Goal: Check status: Check status

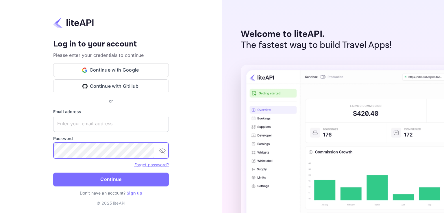
type input "n.valbusa+revolutcs@nuitee.com"
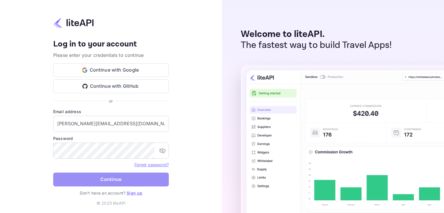
click at [121, 176] on button "Continue" at bounding box center [111, 180] width 116 height 14
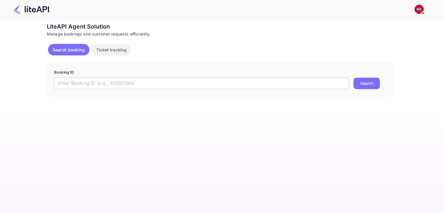
click at [151, 78] on input "text" at bounding box center [201, 84] width 295 height 12
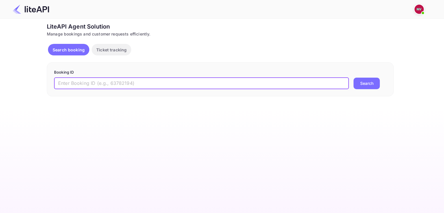
paste input "8813014"
click at [354, 78] on button "Search" at bounding box center [367, 84] width 26 height 12
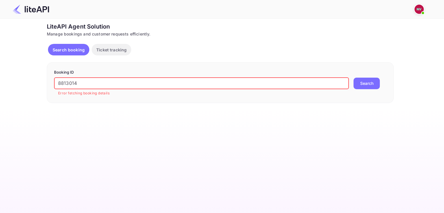
click at [170, 114] on main "Ticket Affiliate URL [URL][DOMAIN_NAME] Business partner name Nuitee Travel Cus…" at bounding box center [222, 116] width 444 height 195
click at [86, 85] on input "8813014" at bounding box center [201, 84] width 295 height 12
click at [121, 82] on input "8813014" at bounding box center [201, 84] width 295 height 12
click at [79, 82] on input "8813014" at bounding box center [201, 84] width 295 height 12
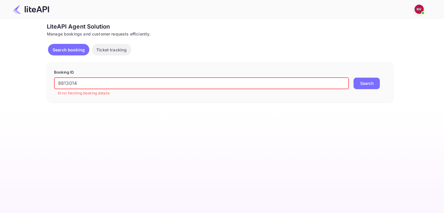
click at [79, 82] on input "8813014" at bounding box center [201, 84] width 295 height 12
paste input "3"
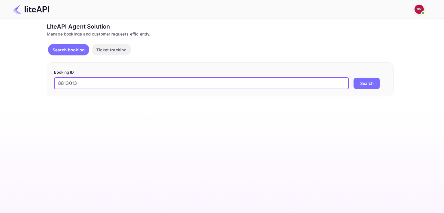
type input "8813013"
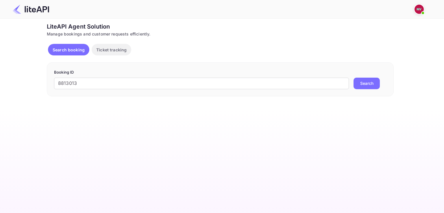
click at [372, 85] on button "Search" at bounding box center [367, 84] width 26 height 12
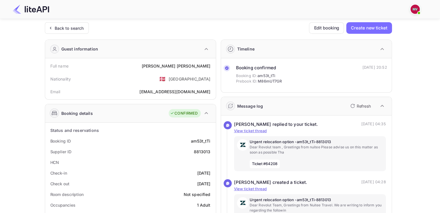
scroll to position [58, 0]
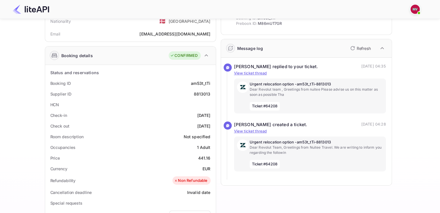
click at [358, 49] on p "Refresh" at bounding box center [363, 48] width 14 height 6
click at [352, 49] on icon "button" at bounding box center [352, 48] width 7 height 7
click at [351, 49] on icon "button" at bounding box center [352, 48] width 7 height 7
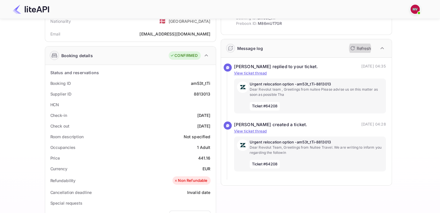
click at [352, 49] on icon "button" at bounding box center [352, 48] width 7 height 7
click at [251, 75] on p "View ticket thread" at bounding box center [310, 74] width 152 height 6
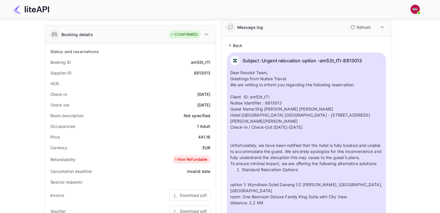
scroll to position [30, 0]
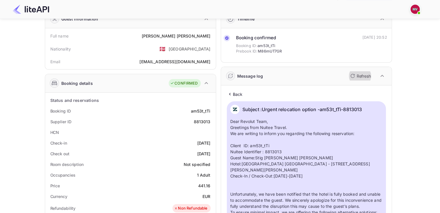
click at [361, 75] on p "Refresh" at bounding box center [363, 76] width 14 height 6
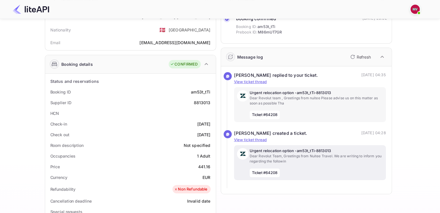
scroll to position [59, 0]
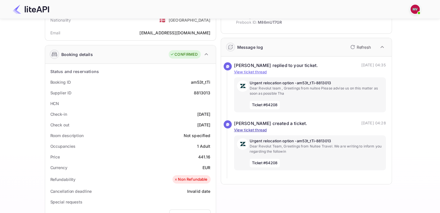
click at [253, 130] on p "View ticket thread" at bounding box center [310, 130] width 152 height 6
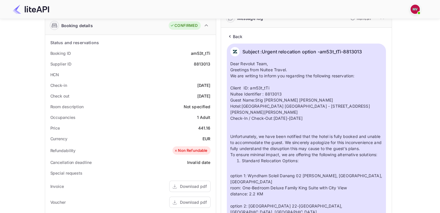
scroll to position [0, 0]
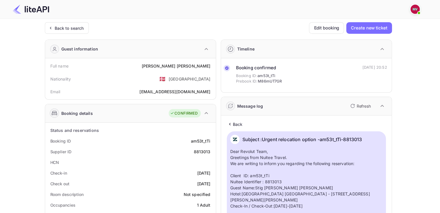
click at [356, 106] on p "Refresh" at bounding box center [363, 106] width 14 height 6
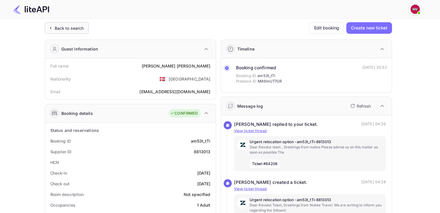
click at [72, 25] on div "Back to search" at bounding box center [69, 28] width 29 height 6
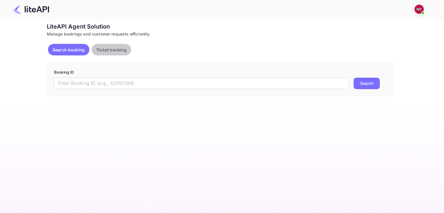
click at [108, 48] on p "Ticket tracking" at bounding box center [111, 50] width 30 height 6
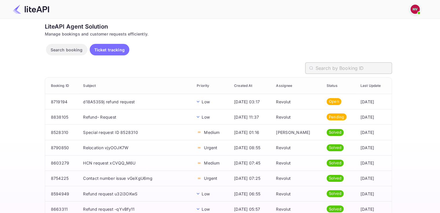
click at [326, 69] on input "text" at bounding box center [353, 68] width 76 height 12
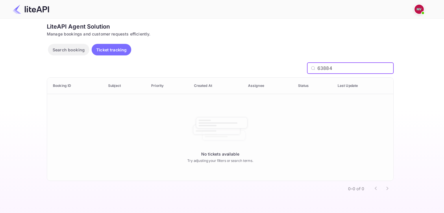
type input "63884"
click at [328, 67] on input "63884" at bounding box center [355, 68] width 76 height 12
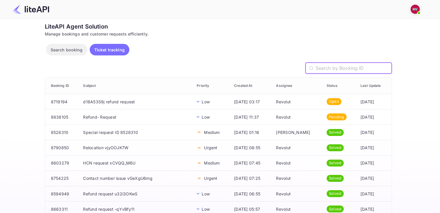
click at [60, 49] on p "Search booking" at bounding box center [67, 50] width 32 height 6
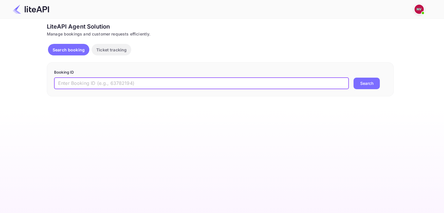
click at [308, 79] on input "text" at bounding box center [201, 84] width 295 height 12
paste input "8813013"
type input "8813013"
click at [368, 82] on button "Search" at bounding box center [367, 84] width 26 height 12
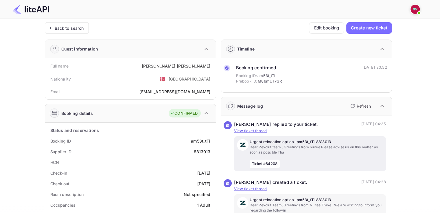
click at [273, 140] on p "Urgent relocation option -am53t_tTi-8813013" at bounding box center [315, 142] width 133 height 6
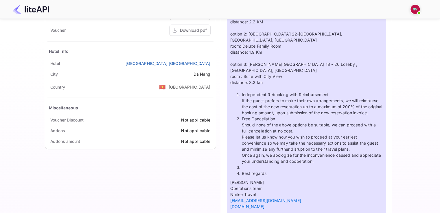
scroll to position [376, 0]
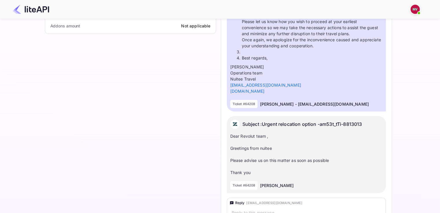
click at [249, 102] on p "Ticket #64208" at bounding box center [243, 104] width 23 height 5
copy p "64208"
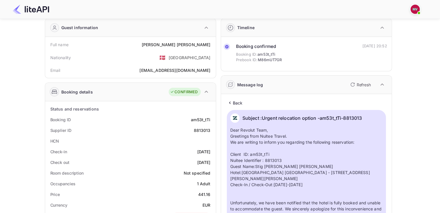
scroll to position [0, 0]
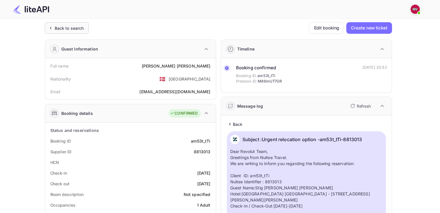
click at [76, 30] on div "Back to search" at bounding box center [69, 28] width 29 height 6
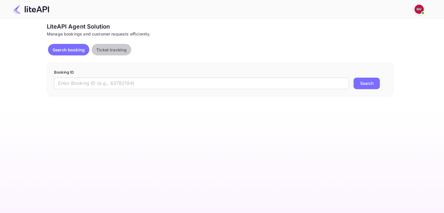
click at [108, 47] on p "Ticket tracking" at bounding box center [111, 50] width 30 height 6
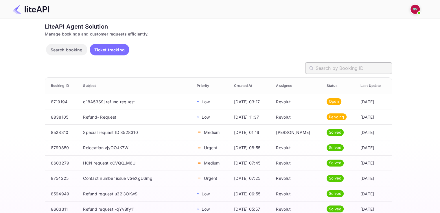
click at [338, 66] on input "text" at bounding box center [353, 68] width 76 height 12
paste input "64208"
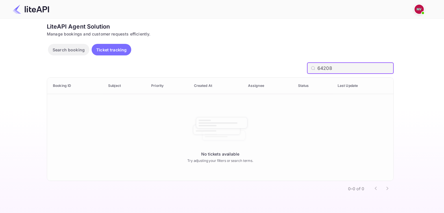
click at [325, 69] on input "64208" at bounding box center [355, 68] width 76 height 12
type input "64208"
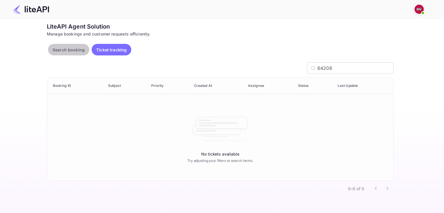
click at [60, 51] on p "Search booking" at bounding box center [69, 50] width 32 height 6
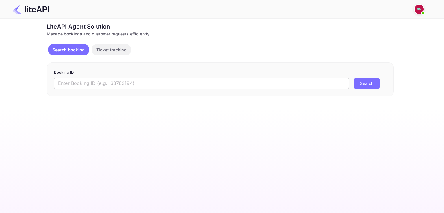
drag, startPoint x: 121, startPoint y: 85, endPoint x: 116, endPoint y: 84, distance: 5.3
click at [120, 84] on input "text" at bounding box center [201, 84] width 295 height 12
drag, startPoint x: 105, startPoint y: 53, endPoint x: 113, endPoint y: 53, distance: 7.8
click at [106, 53] on button "Ticket tracking" at bounding box center [112, 50] width 40 height 12
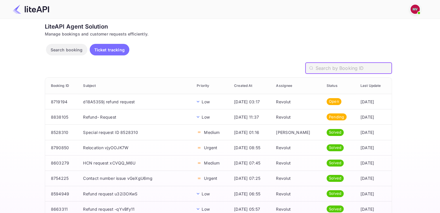
click at [337, 70] on input "text" at bounding box center [353, 68] width 76 height 12
paste input "8813014"
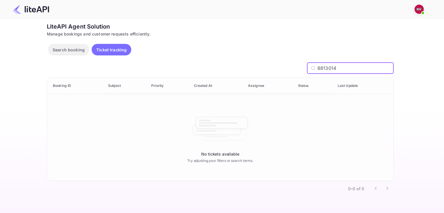
type input "8813014"
click at [225, 51] on div "Search booking Ticket tracking" at bounding box center [220, 51] width 347 height 14
